Goal: Information Seeking & Learning: Learn about a topic

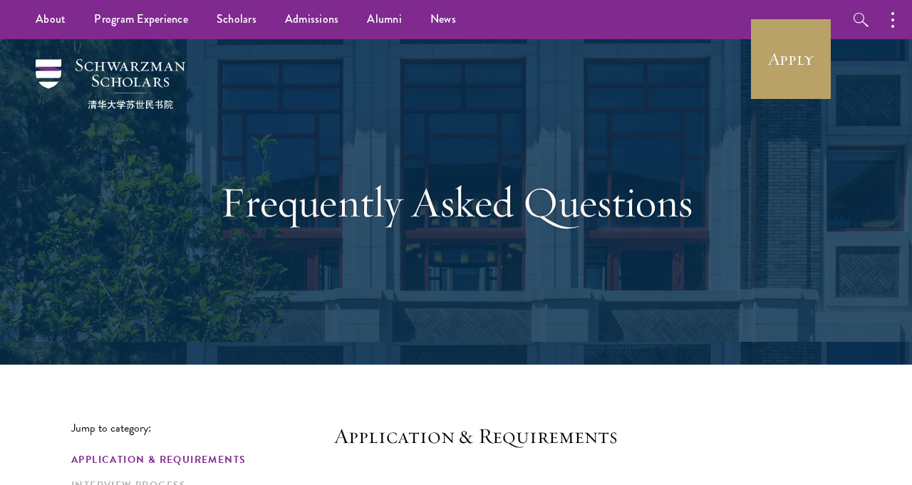
click at [134, 196] on div "Frequently Asked Questions" at bounding box center [456, 202] width 770 height 326
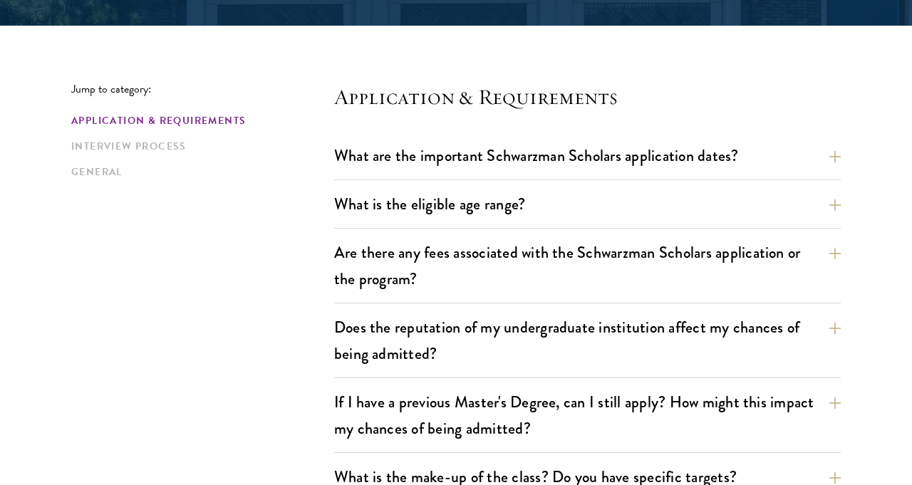
scroll to position [342, 0]
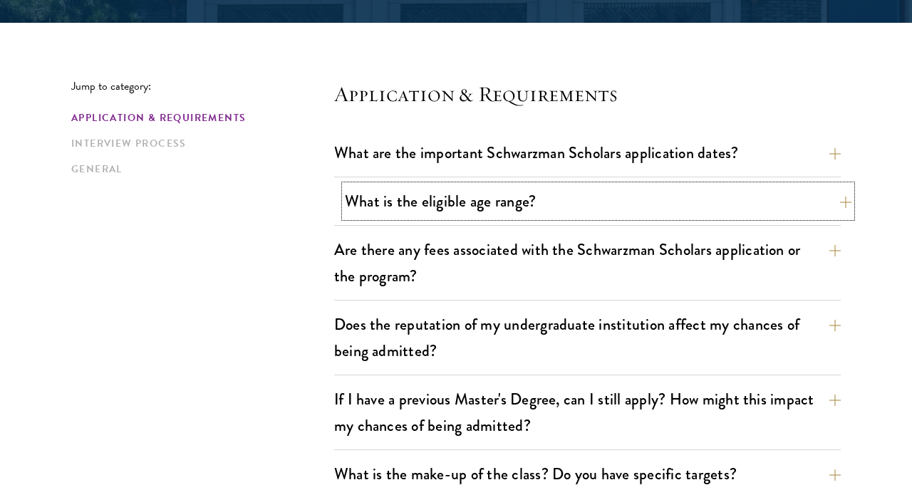
click at [845, 209] on button "What is the eligible age range?" at bounding box center [598, 201] width 507 height 32
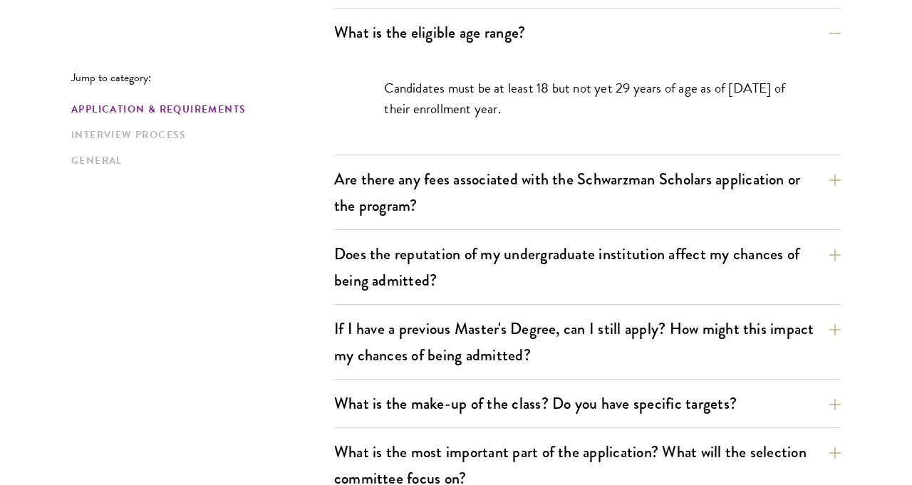
scroll to position [513, 0]
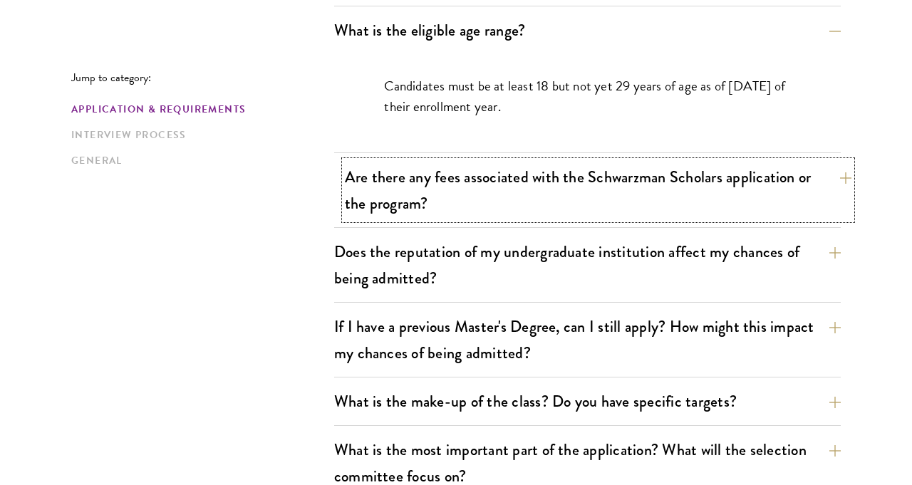
click at [839, 188] on button "Are there any fees associated with the Schwarzman Scholars application or the p…" at bounding box center [598, 190] width 507 height 58
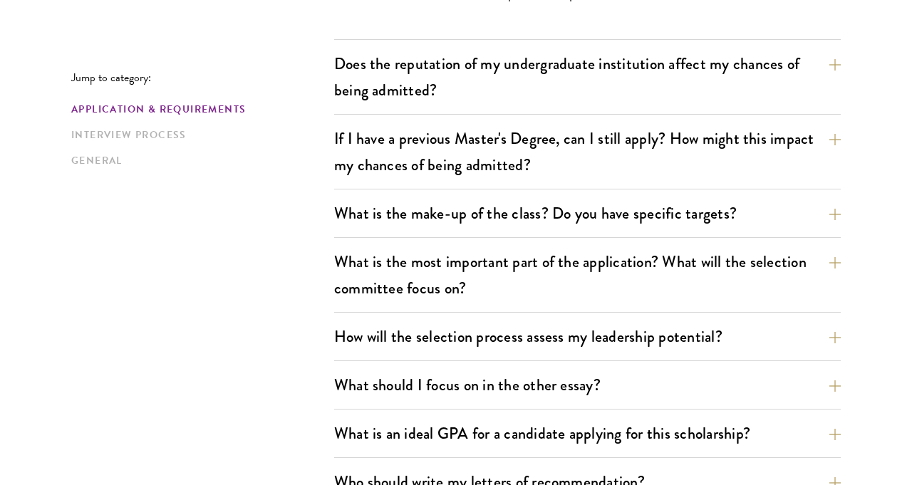
scroll to position [827, 0]
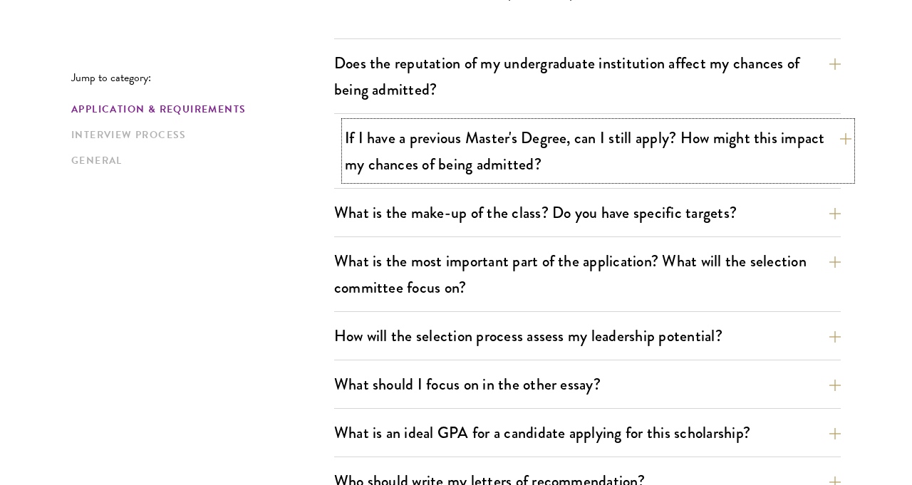
click at [843, 144] on button "If I have a previous Master's Degree, can I still apply? How might this impact …" at bounding box center [598, 151] width 507 height 58
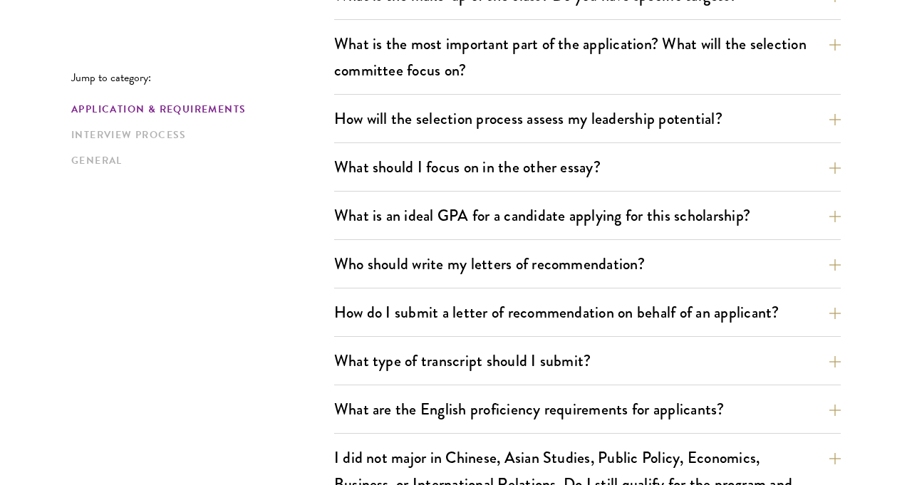
scroll to position [1055, 0]
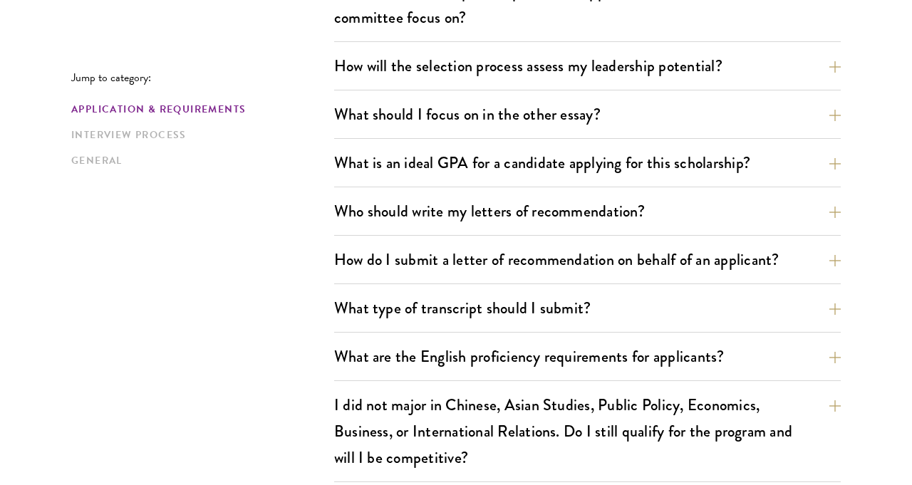
click at [839, 179] on div "What is an ideal GPA for a candidate applying for this scholarship? GPAs and gr…" at bounding box center [587, 167] width 507 height 41
click at [839, 165] on button "What is an ideal GPA for a candidate applying for this scholarship?" at bounding box center [598, 163] width 507 height 32
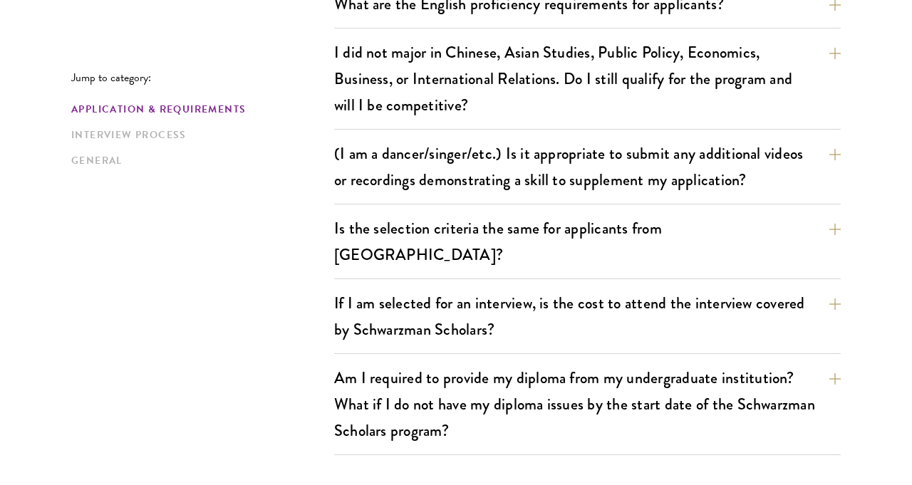
scroll to position [1472, 0]
